Goal: Task Accomplishment & Management: Manage account settings

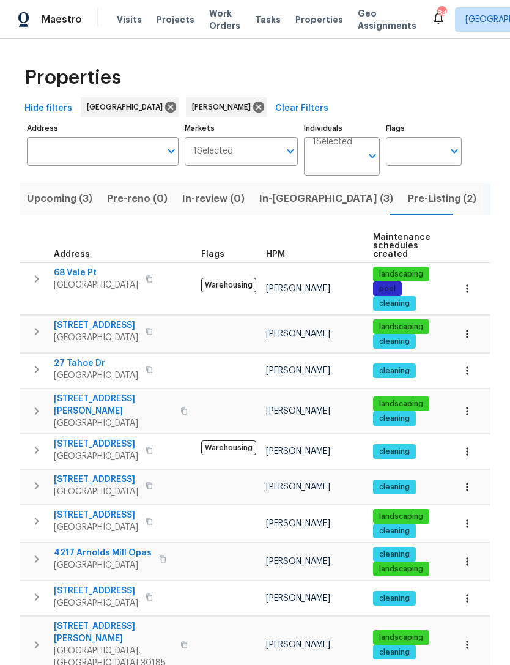
click at [408, 199] on span "Pre-Listing (2)" at bounding box center [442, 198] width 69 height 17
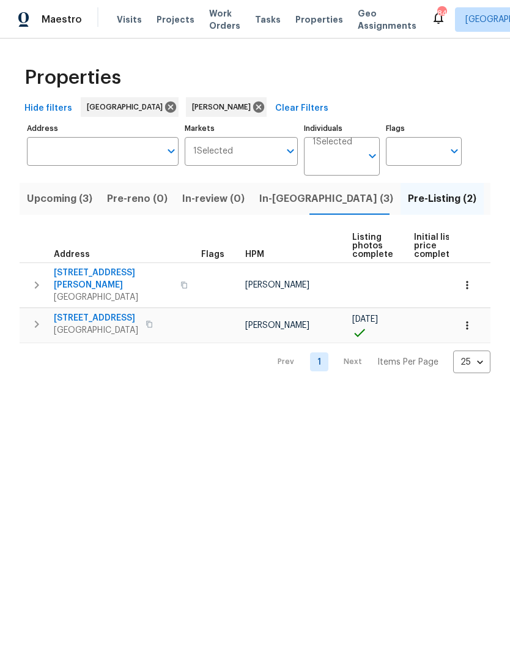
click at [34, 270] on button "button" at bounding box center [36, 285] width 24 height 37
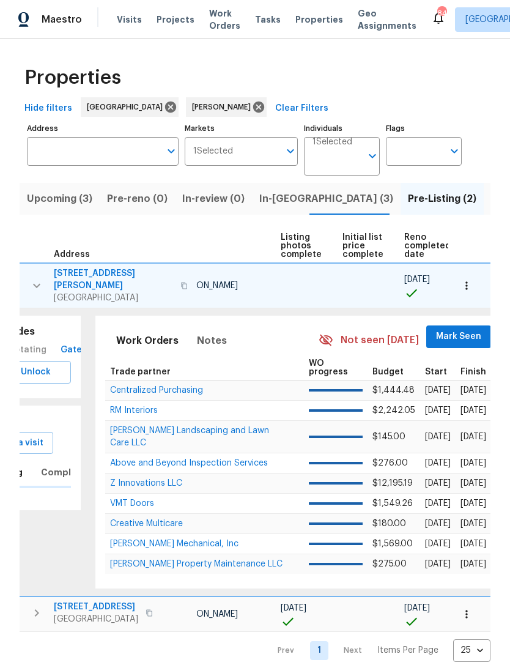
scroll to position [0, 83]
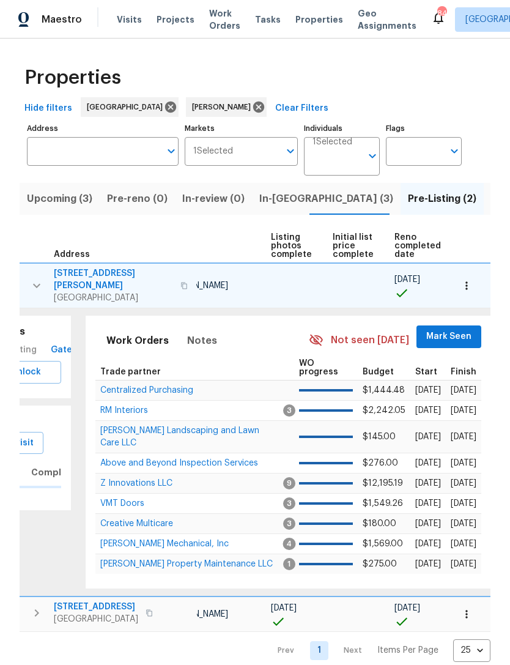
click at [442, 330] on span "Mark Seen" at bounding box center [448, 336] width 45 height 15
click at [442, 329] on span "Mark Seen" at bounding box center [448, 336] width 45 height 15
click at [445, 329] on span "Mark Seen" at bounding box center [448, 336] width 45 height 15
click at [439, 329] on span "Mark Seen" at bounding box center [448, 336] width 45 height 15
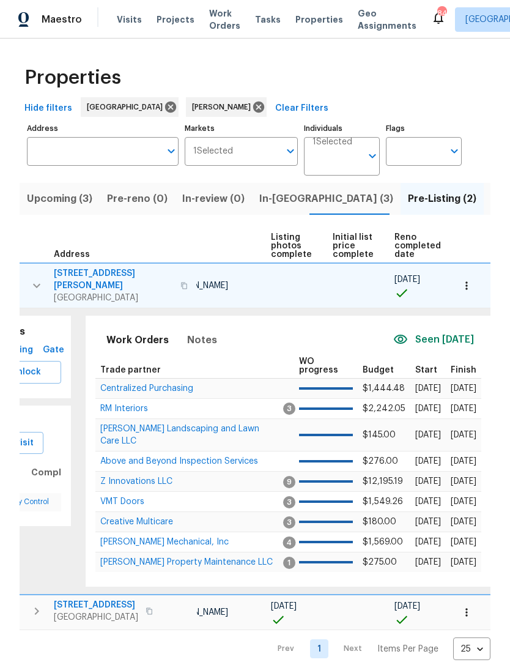
click at [158, 384] on span "Centralized Purchasing" at bounding box center [146, 388] width 93 height 9
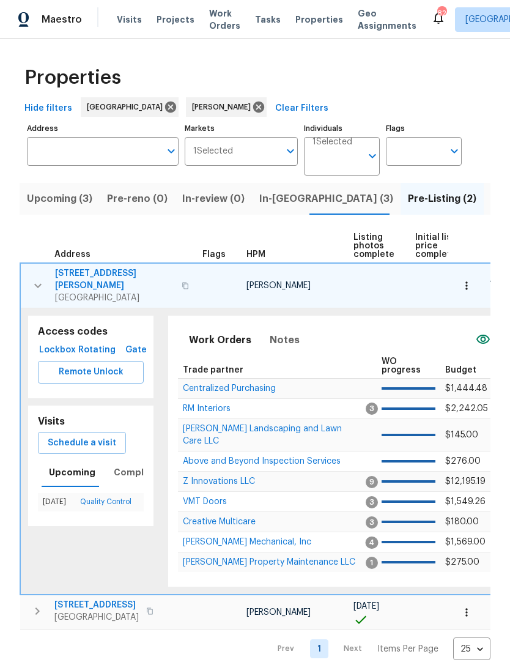
scroll to position [0, 0]
click at [42, 290] on button "button" at bounding box center [38, 285] width 24 height 37
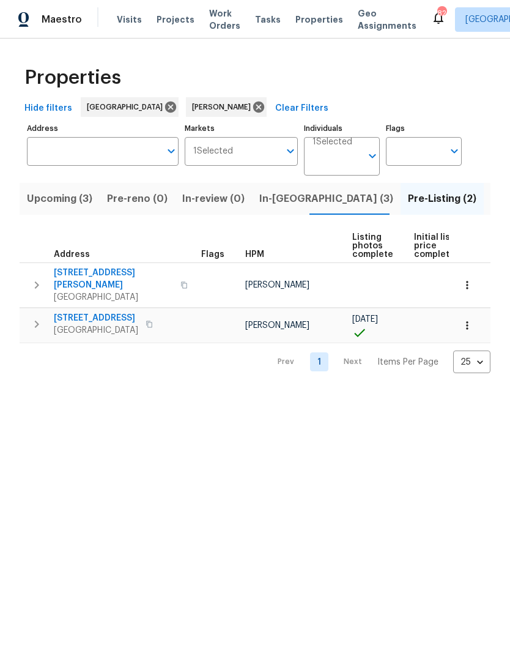
click at [274, 209] on button "In-reno (3)" at bounding box center [326, 199] width 149 height 32
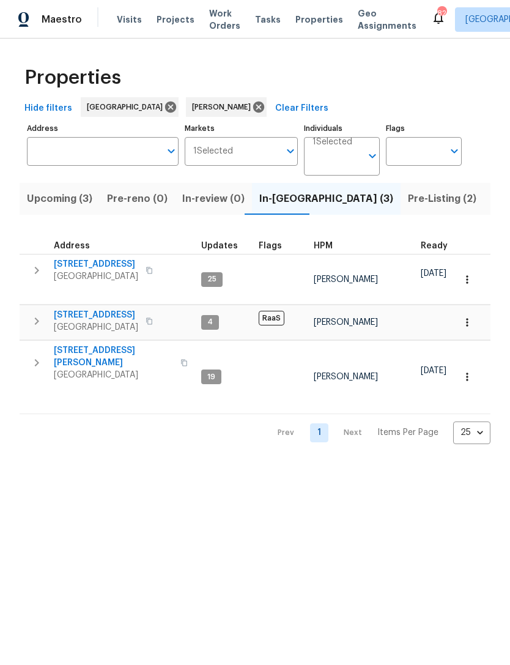
click at [35, 364] on icon "button" at bounding box center [36, 363] width 15 height 15
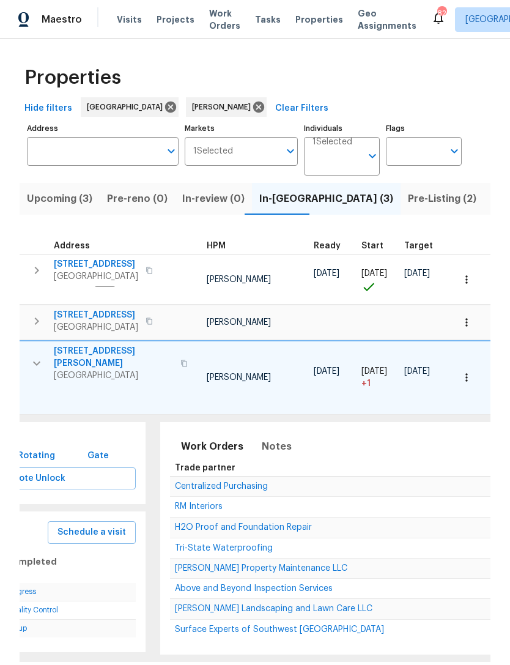
scroll to position [0, 195]
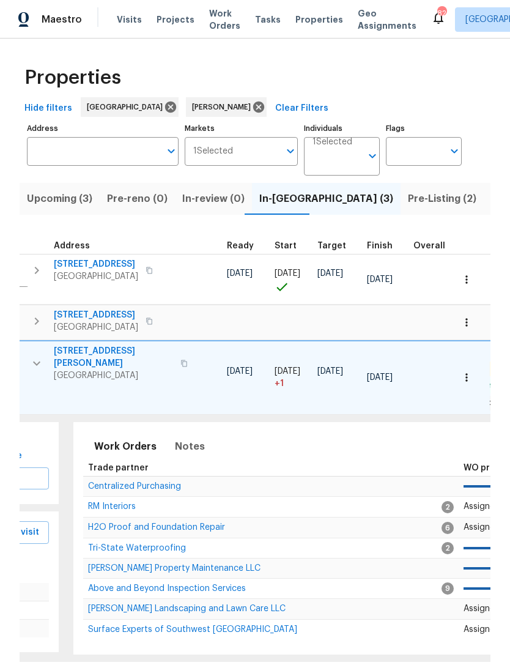
click at [210, 523] on span "H2O Proof and Foundation Repair" at bounding box center [156, 527] width 137 height 9
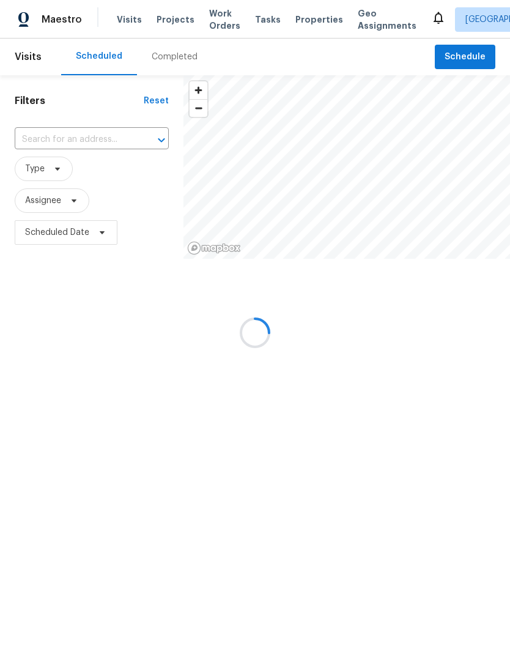
click at [101, 141] on div at bounding box center [255, 332] width 510 height 665
click at [103, 132] on div at bounding box center [255, 332] width 510 height 665
click at [110, 138] on div at bounding box center [255, 332] width 510 height 665
click at [96, 142] on div at bounding box center [255, 332] width 510 height 665
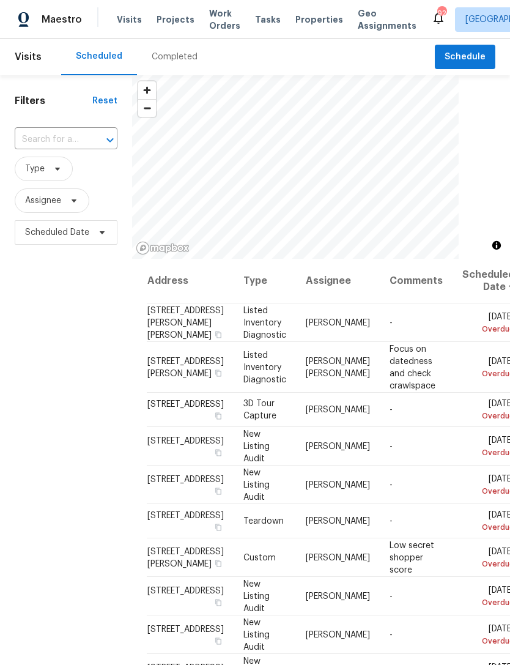
click at [65, 140] on input "text" at bounding box center [49, 139] width 69 height 19
type input "3771 t"
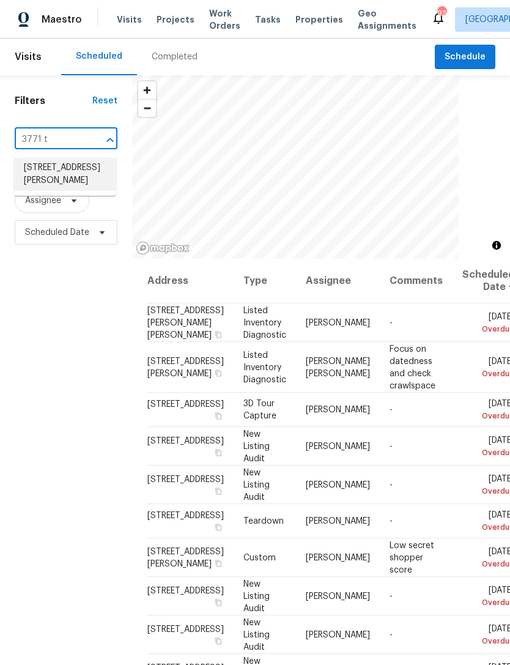
click at [49, 176] on li "3771 Tackett Rd, Douglasville, GA 30135" at bounding box center [65, 174] width 102 height 33
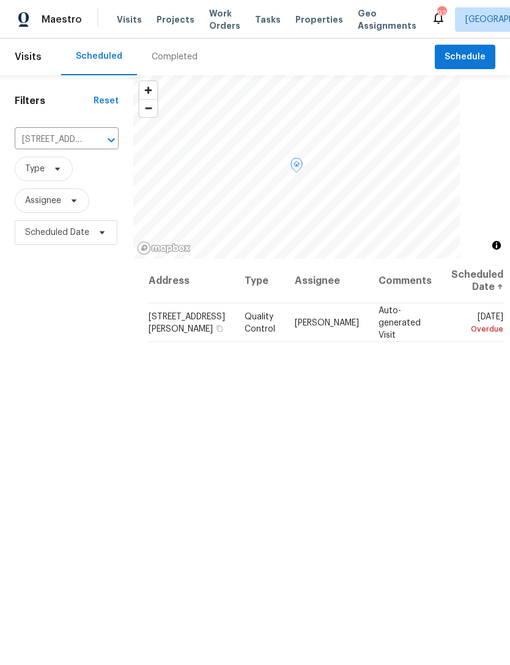
click at [0, 0] on icon at bounding box center [0, 0] width 0 height 0
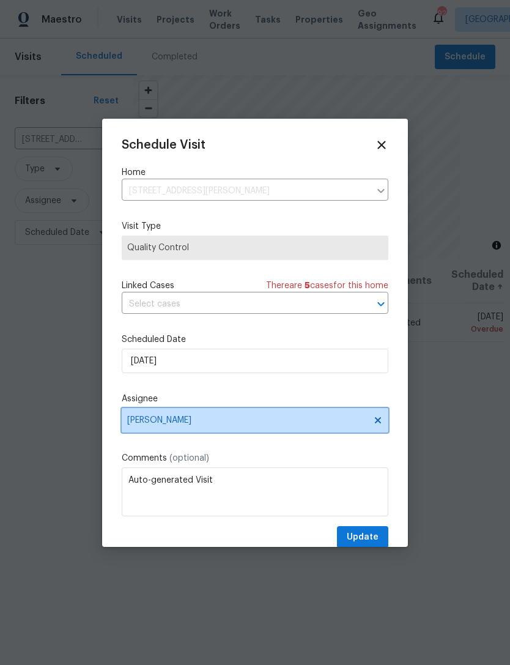
click at [313, 419] on span "Cynthia Herriott" at bounding box center [247, 420] width 240 height 10
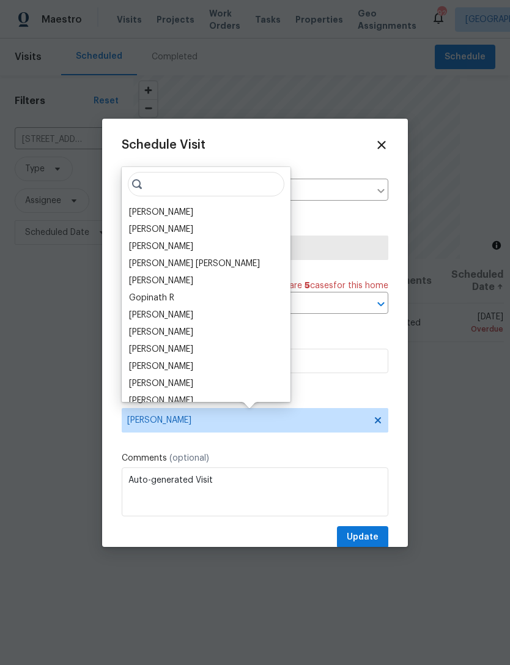
click at [181, 212] on div "[PERSON_NAME]" at bounding box center [161, 212] width 64 height 12
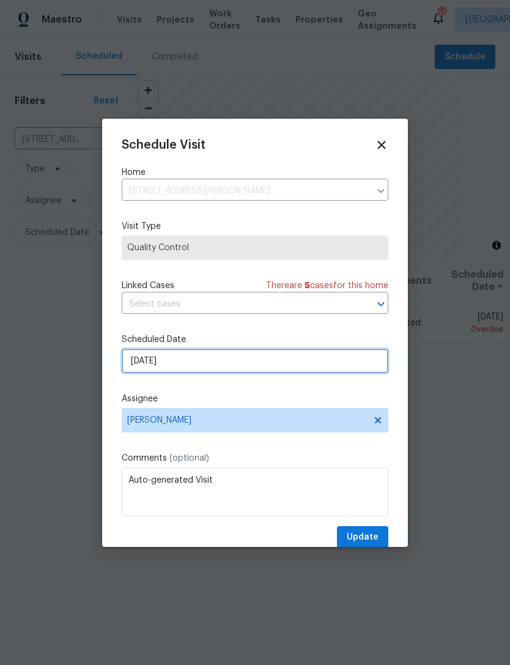
click at [333, 366] on input "9/12/2025" at bounding box center [255, 361] width 267 height 24
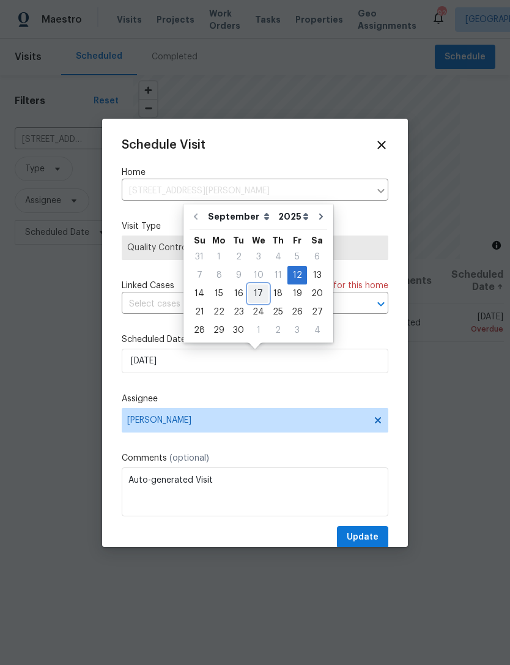
click at [261, 292] on div "17" at bounding box center [258, 293] width 20 height 17
type input "9/17/2025"
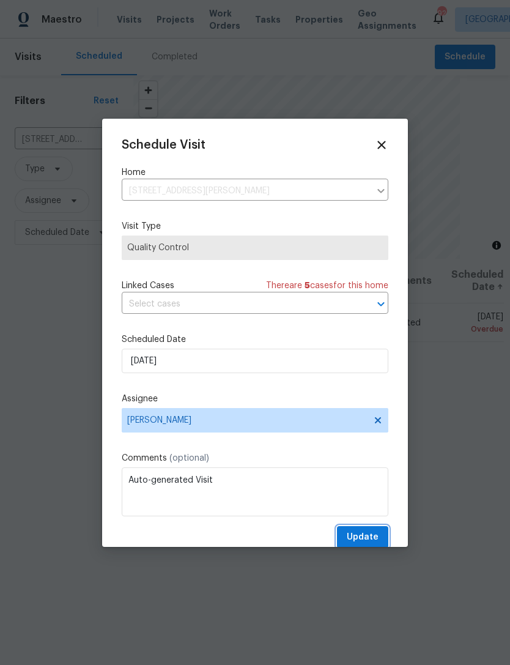
click at [369, 536] on span "Update" at bounding box center [363, 537] width 32 height 15
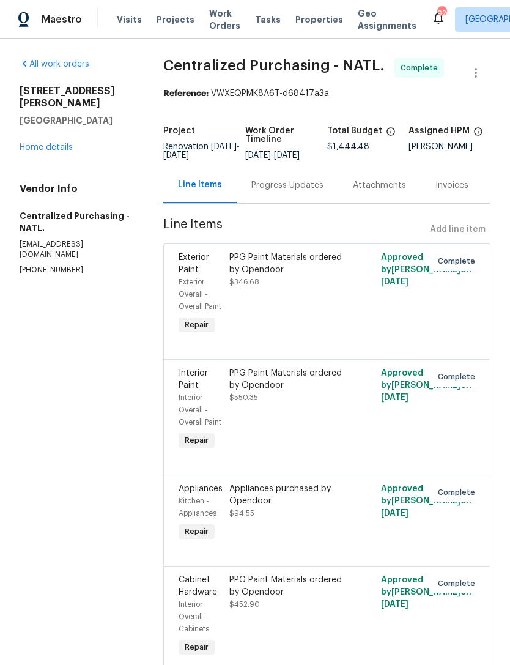
click at [56, 143] on link "Home details" at bounding box center [46, 147] width 53 height 9
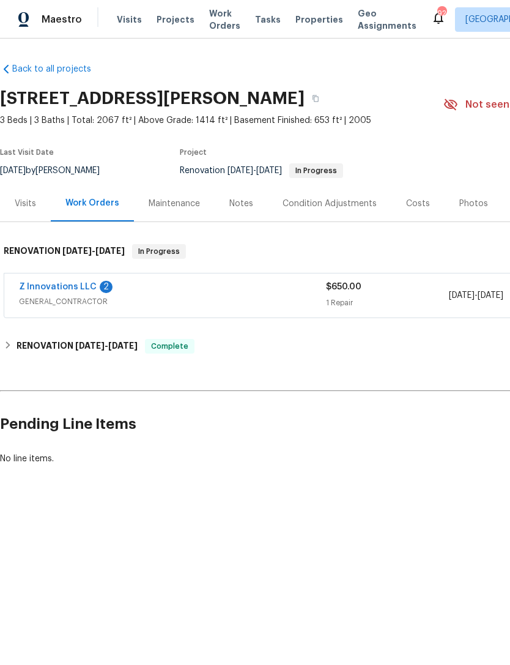
click at [61, 286] on link "Z Innovations LLC" at bounding box center [58, 287] width 78 height 9
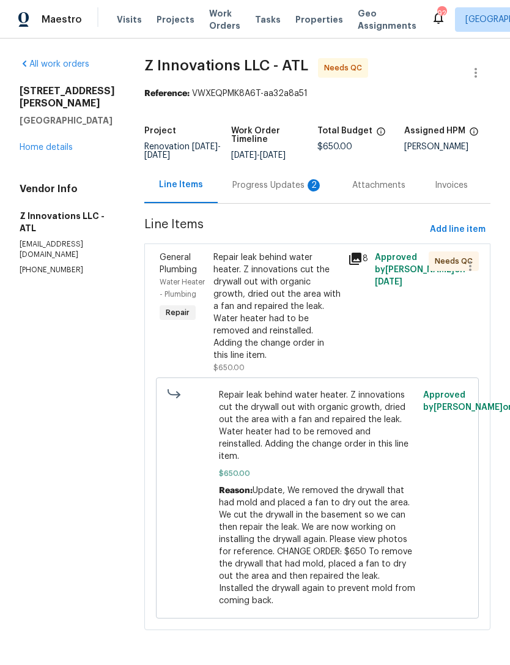
click at [269, 180] on div "Progress Updates 2" at bounding box center [278, 185] width 91 height 12
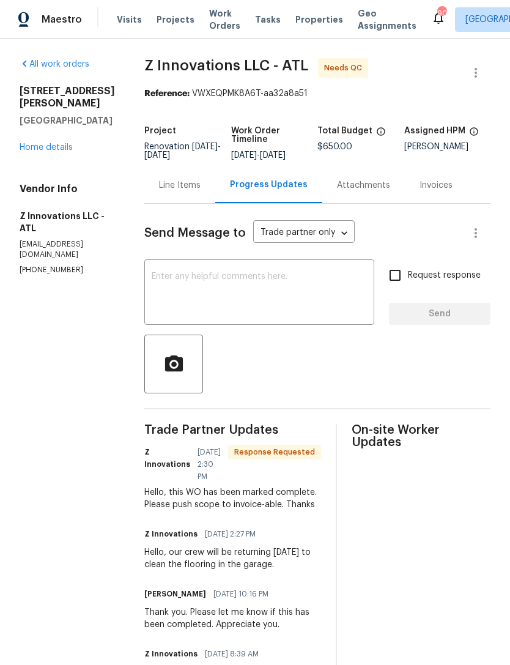
click at [277, 277] on textarea at bounding box center [259, 293] width 215 height 43
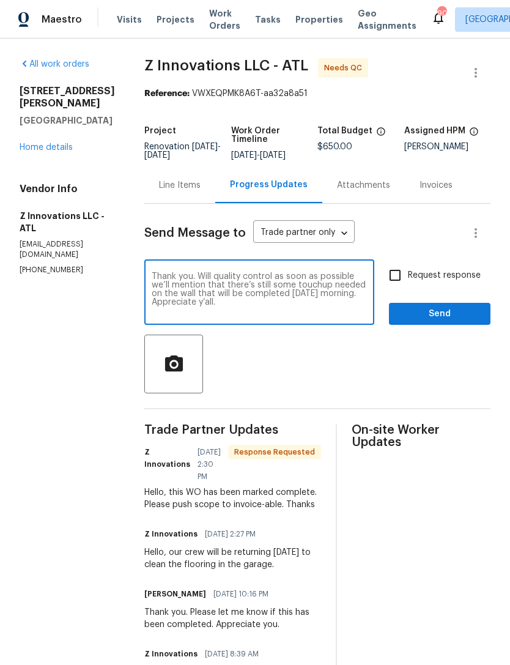
click at [363, 274] on textarea "Thank you. Will quality control as soon as possible we’ll mention that there’s …" at bounding box center [259, 293] width 215 height 43
type textarea "Thank you. Will quality control as soon as possible will mentioned that there’s…"
click at [422, 318] on span "Send" at bounding box center [440, 314] width 82 height 15
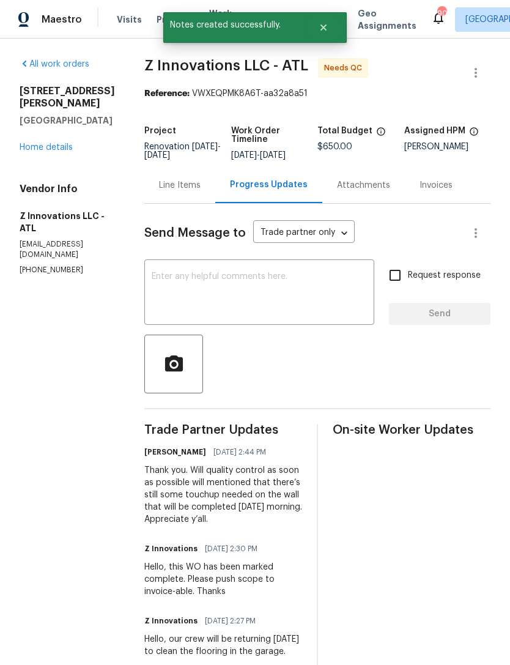
click at [58, 143] on link "Home details" at bounding box center [46, 147] width 53 height 9
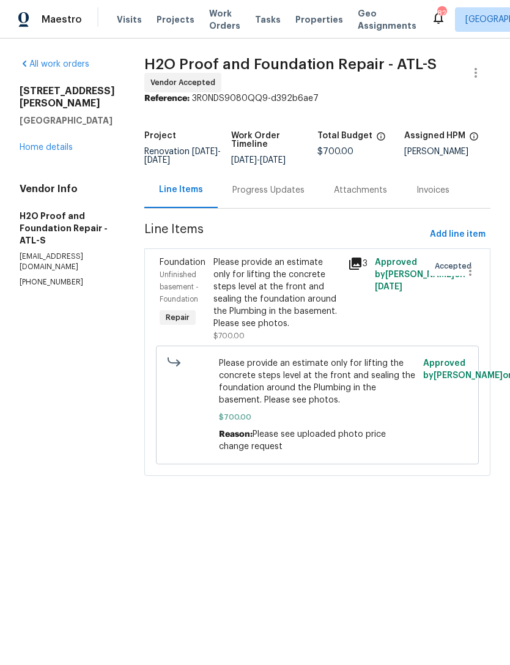
click at [240, 187] on div "Progress Updates" at bounding box center [269, 190] width 72 height 12
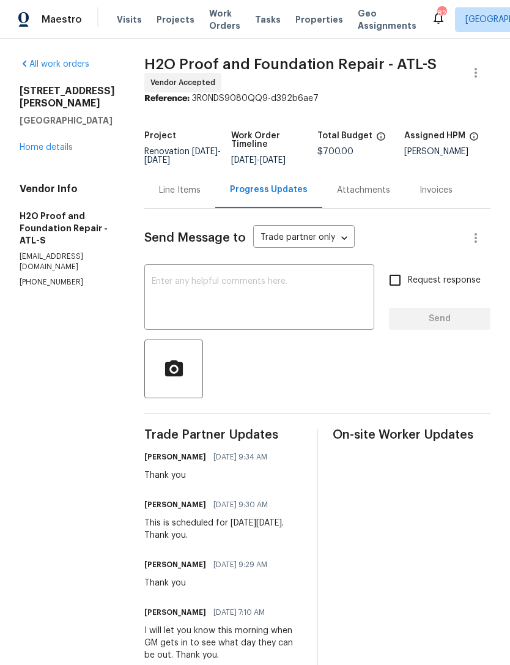
click at [507, 229] on div "All work orders [STREET_ADDRESS][PERSON_NAME] Home details Vendor Info H2O Proo…" at bounding box center [255, 662] width 510 height 1246
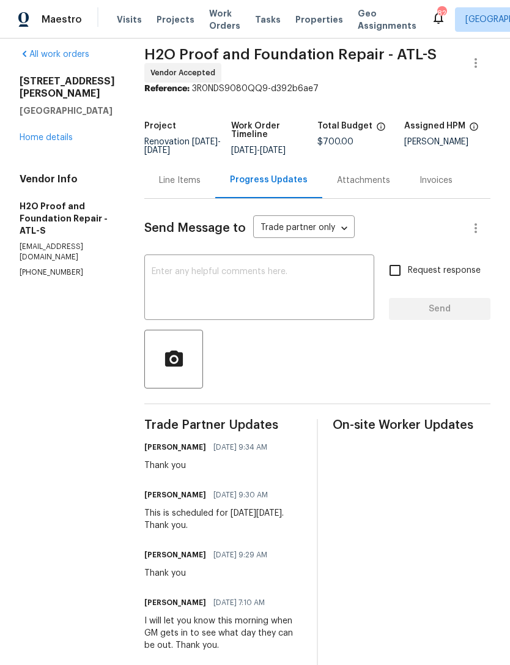
scroll to position [12, 0]
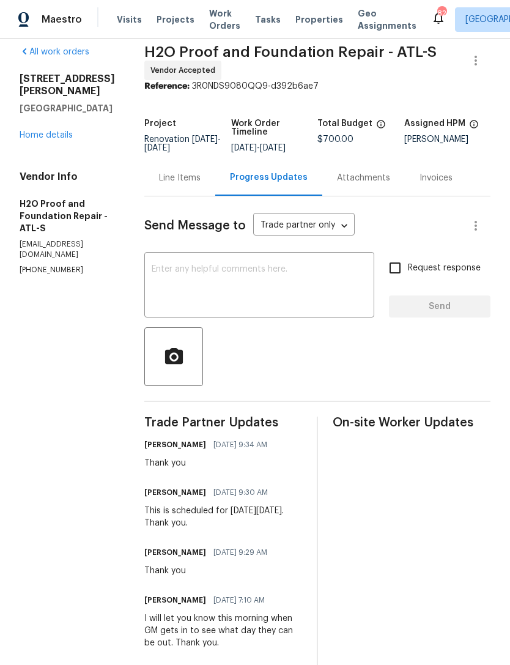
click at [43, 133] on link "Home details" at bounding box center [46, 135] width 53 height 9
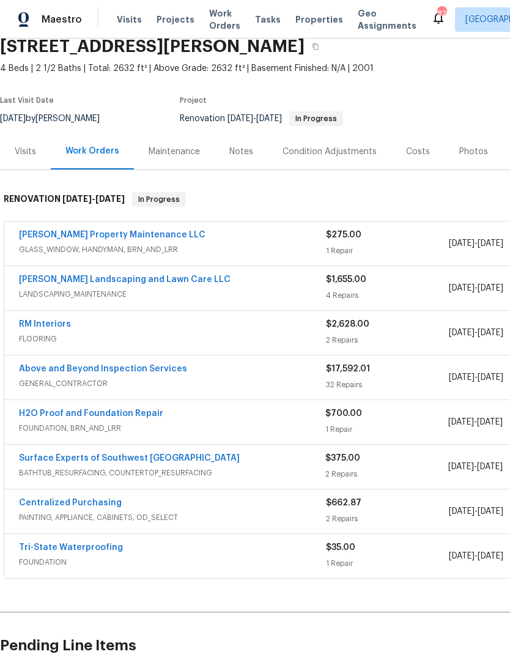
scroll to position [58, 0]
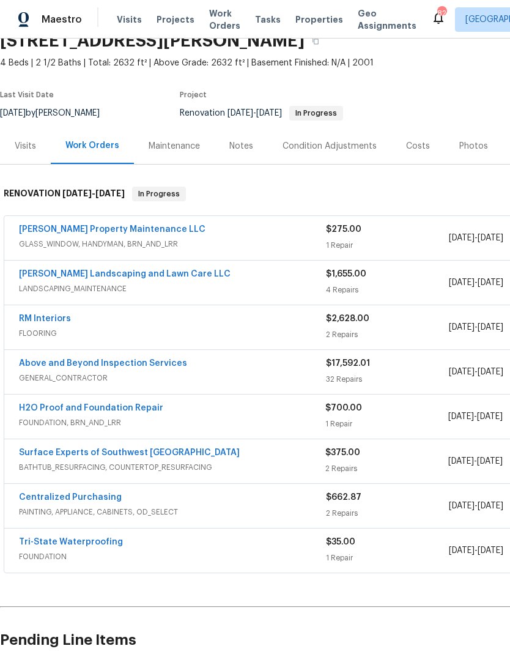
click at [75, 367] on link "Above and Beyond Inspection Services" at bounding box center [103, 363] width 168 height 9
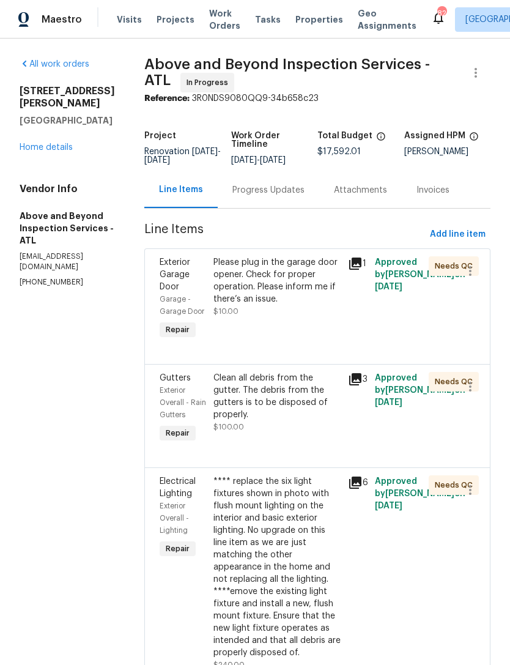
click at [287, 196] on div "Progress Updates" at bounding box center [269, 190] width 72 height 12
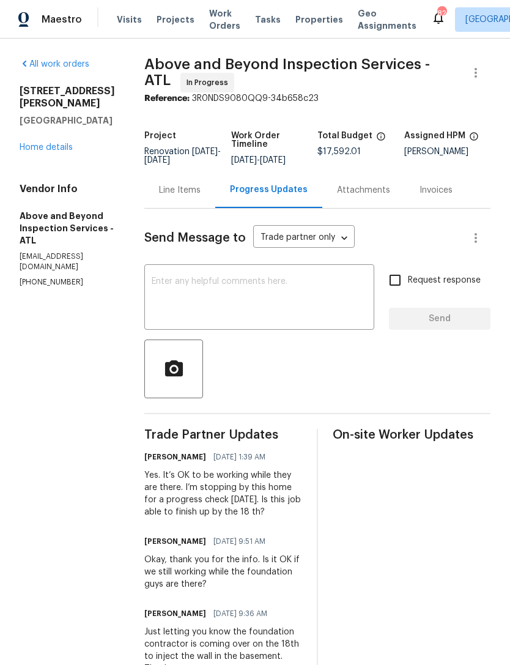
click at [42, 143] on link "Home details" at bounding box center [46, 147] width 53 height 9
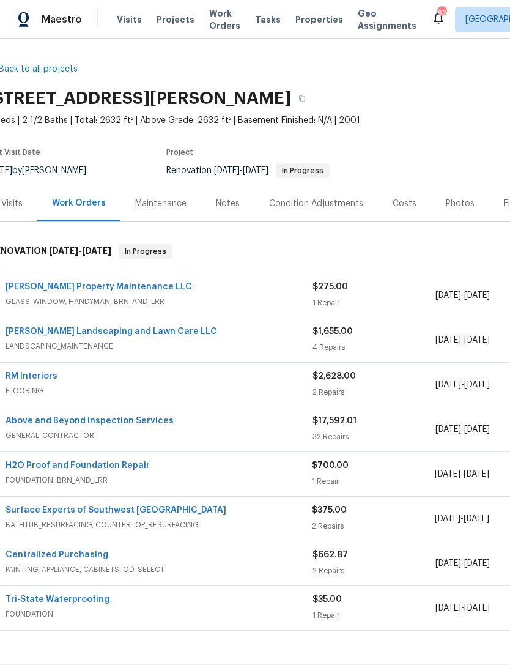
scroll to position [0, 13]
click at [76, 289] on link "[PERSON_NAME] Property Maintenance LLC" at bounding box center [99, 287] width 187 height 9
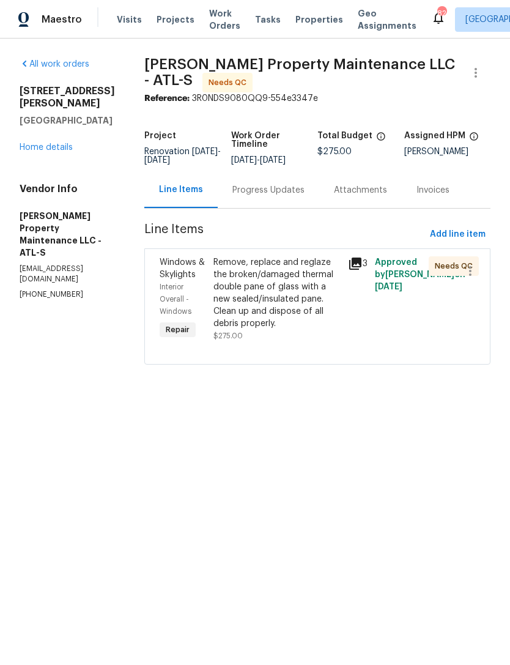
click at [38, 143] on link "Home details" at bounding box center [46, 147] width 53 height 9
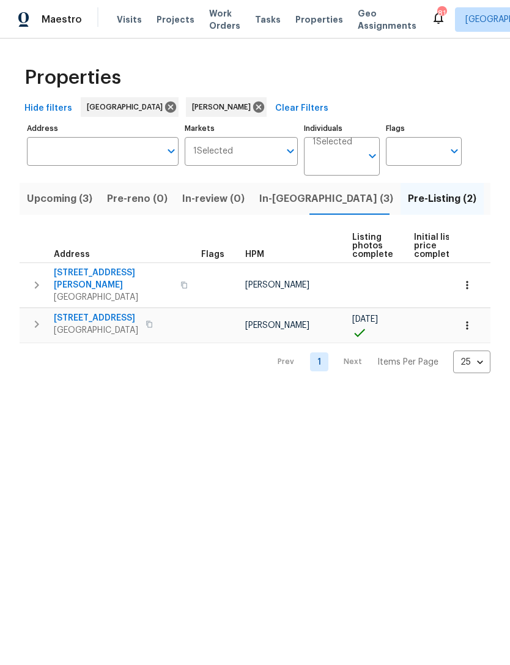
click at [39, 280] on icon "button" at bounding box center [36, 285] width 15 height 15
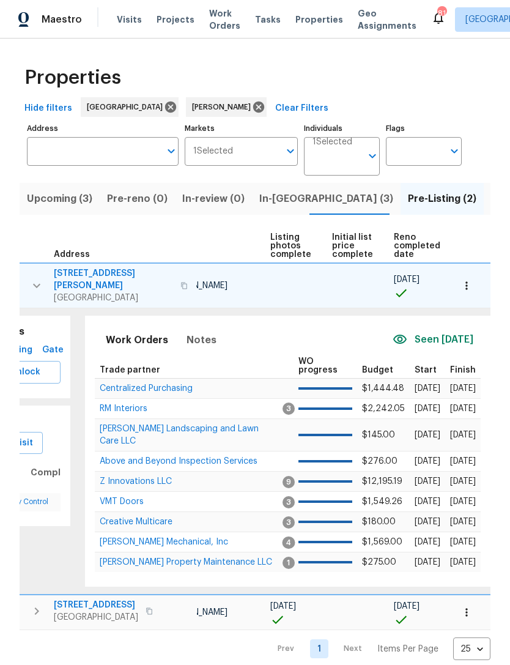
scroll to position [0, 83]
click at [127, 419] on td "[PERSON_NAME] Landscaping and Lawn Care LLC" at bounding box center [189, 435] width 189 height 32
click at [165, 436] on td "[PERSON_NAME] Landscaping and Lawn Care LLC" at bounding box center [189, 435] width 189 height 32
click at [148, 384] on span "Centralized Purchasing" at bounding box center [146, 388] width 93 height 9
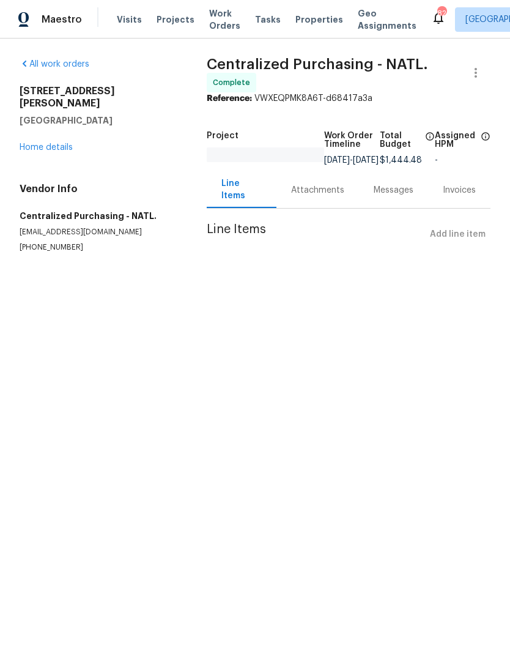
click at [58, 143] on link "Home details" at bounding box center [46, 147] width 53 height 9
